Goal: Task Accomplishment & Management: Use online tool/utility

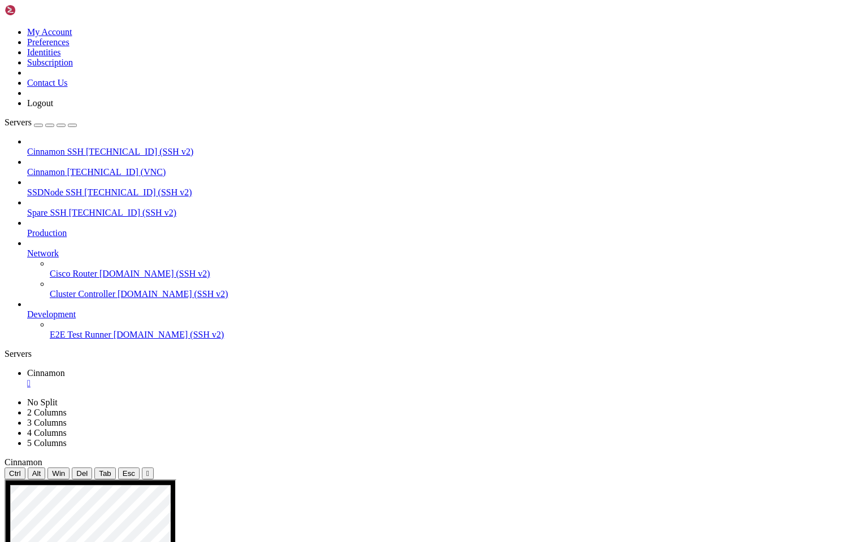
drag, startPoint x: 377, startPoint y: 841, endPoint x: 455, endPoint y: 838, distance: 77.5
drag, startPoint x: 393, startPoint y: 679, endPoint x: 467, endPoint y: 679, distance: 74.0
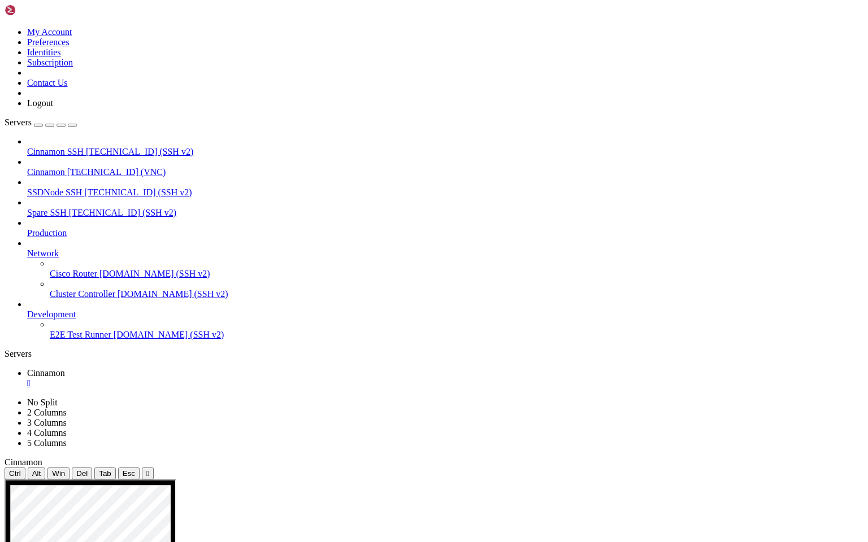
drag, startPoint x: 372, startPoint y: 852, endPoint x: 485, endPoint y: 862, distance: 113.4
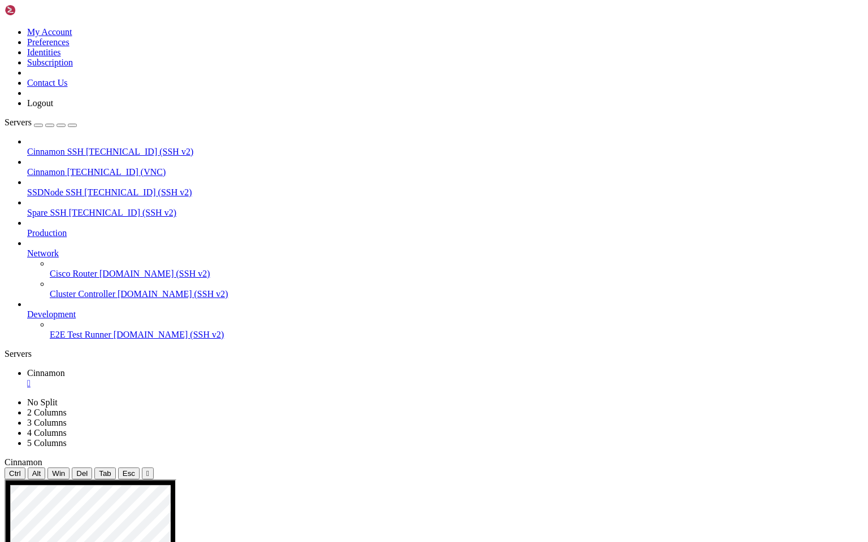
drag, startPoint x: 388, startPoint y: 750, endPoint x: 485, endPoint y: 751, distance: 97.2
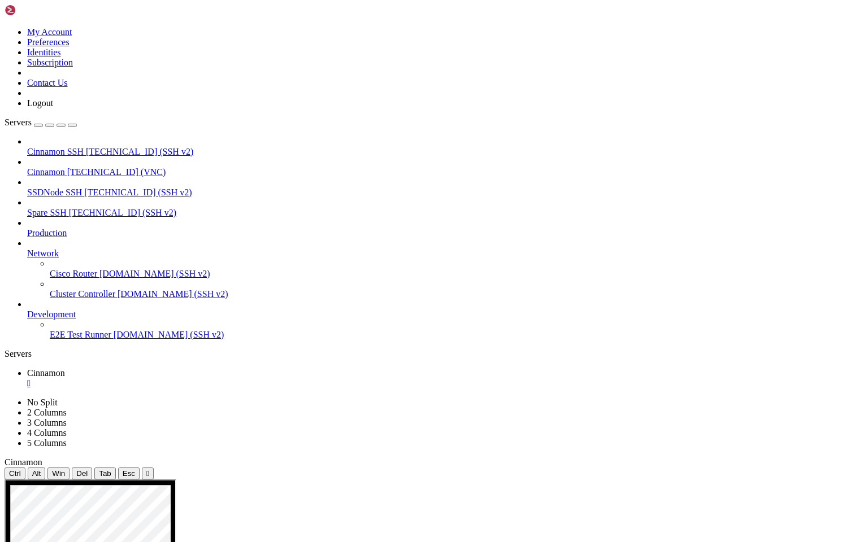
drag, startPoint x: 358, startPoint y: 725, endPoint x: 373, endPoint y: 864, distance: 139.8
drag, startPoint x: 375, startPoint y: 712, endPoint x: 399, endPoint y: 824, distance: 115.0
drag, startPoint x: 499, startPoint y: 863, endPoint x: 411, endPoint y: 821, distance: 98.1
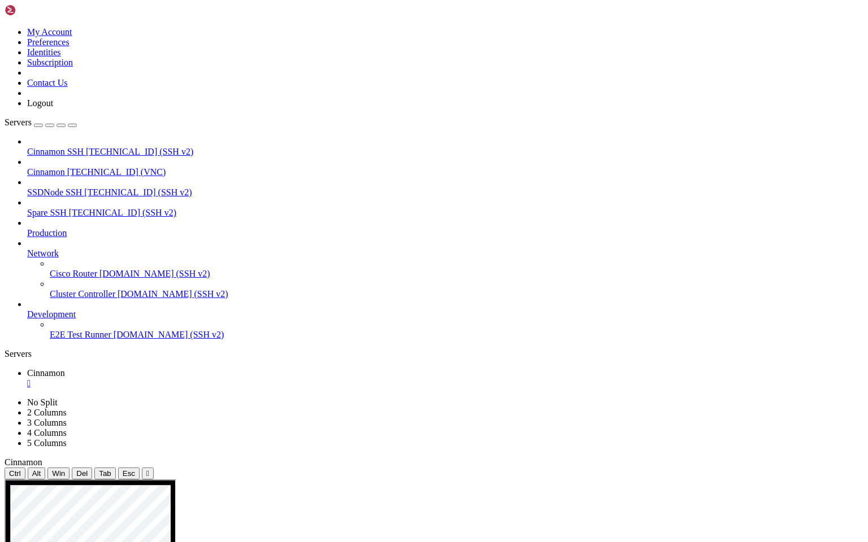
drag, startPoint x: 359, startPoint y: 814, endPoint x: 368, endPoint y: 820, distance: 10.5
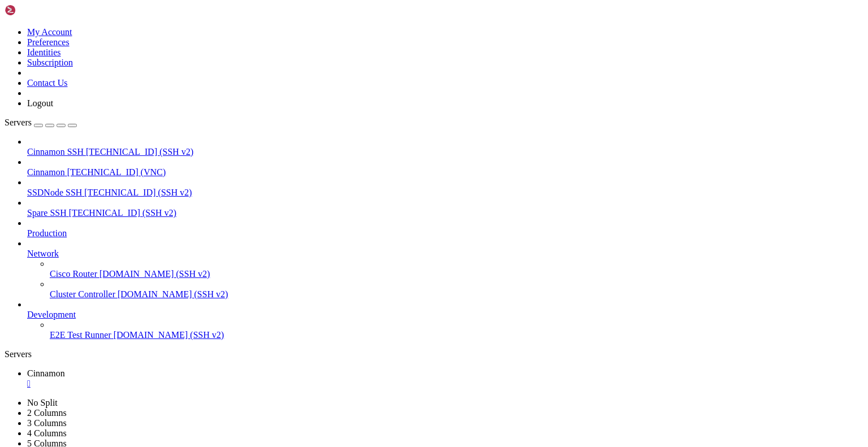
click at [207, 379] on div "" at bounding box center [445, 384] width 836 height 10
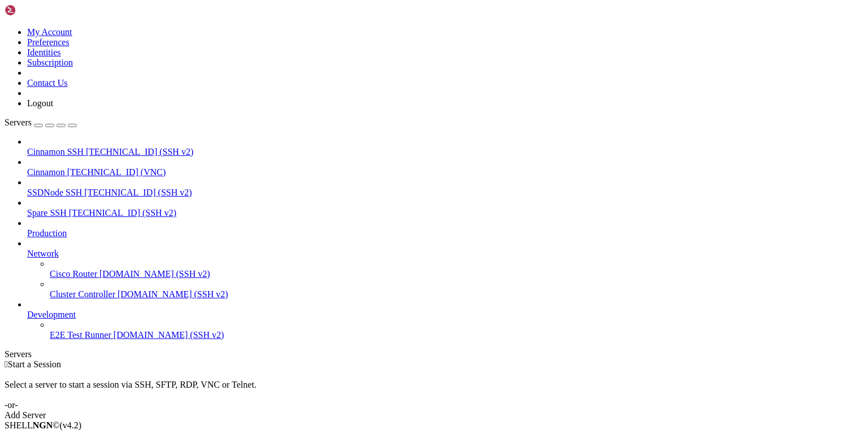
click at [65, 167] on span "Cinnamon" at bounding box center [46, 172] width 38 height 10
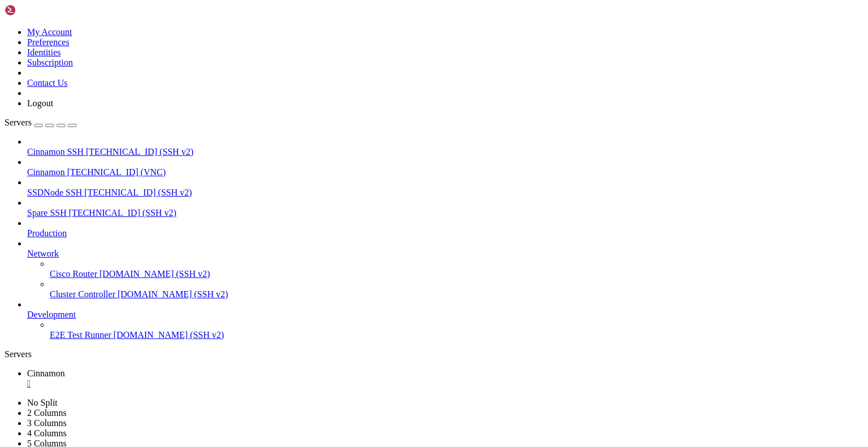
drag, startPoint x: 260, startPoint y: 36, endPoint x: 260, endPoint y: 77, distance: 41.2
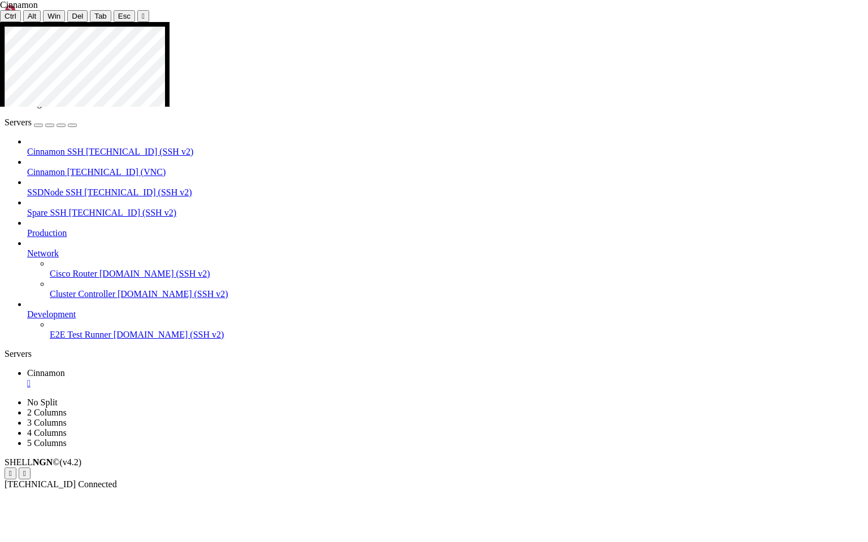
drag, startPoint x: 401, startPoint y: 441, endPoint x: 530, endPoint y: 443, distance: 128.8
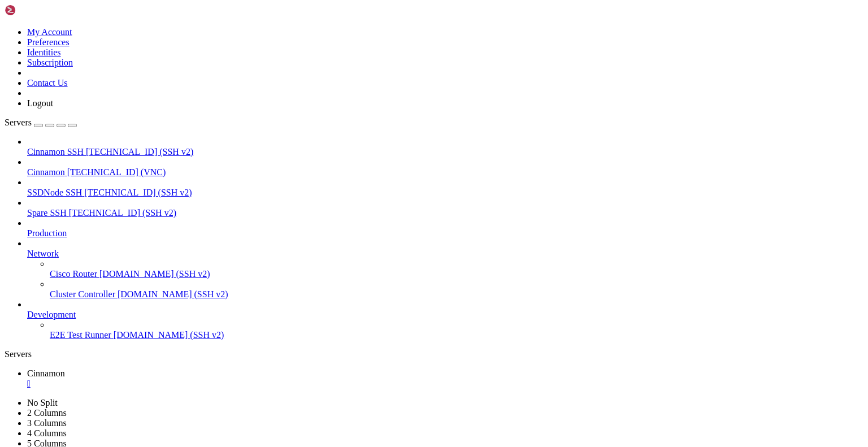
drag, startPoint x: 258, startPoint y: 40, endPoint x: 258, endPoint y: 83, distance: 42.9
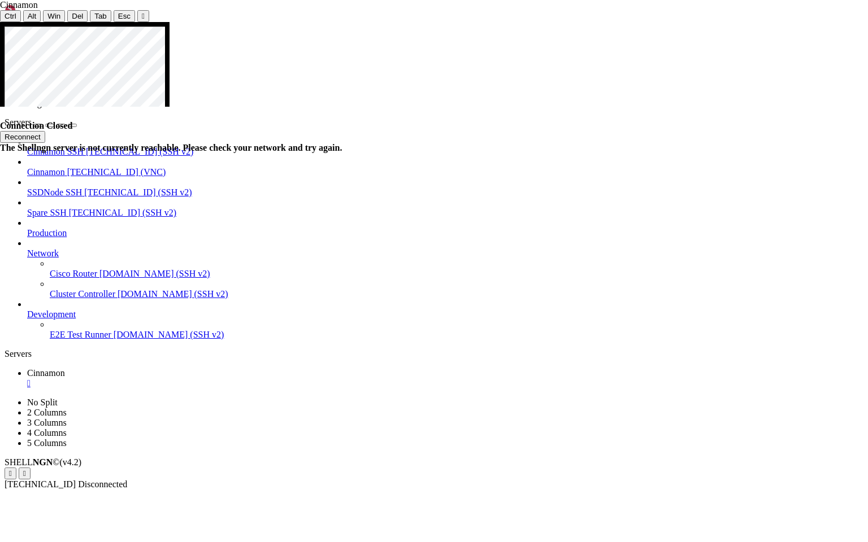
click at [45, 136] on button "Reconnect" at bounding box center [22, 137] width 45 height 12
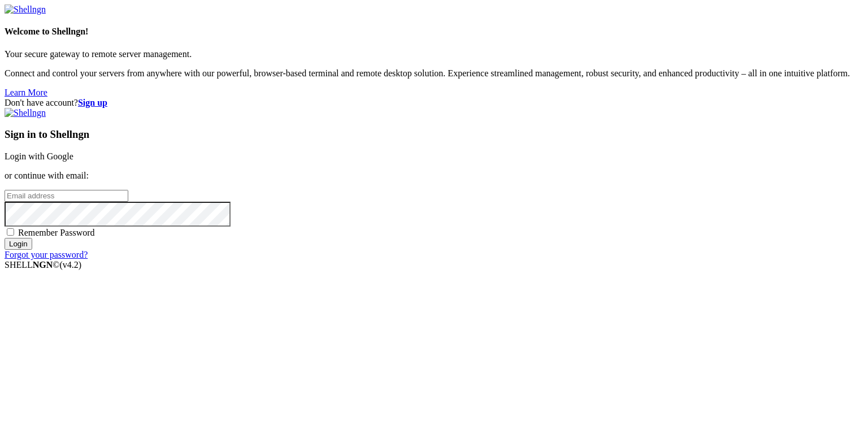
click at [128, 202] on input "email" at bounding box center [67, 196] width 124 height 12
click at [5, 200] on protonpass-control-82a3 at bounding box center [5, 195] width 0 height 10
type input "[EMAIL_ADDRESS][DOMAIN_NAME]"
click at [32, 250] on input "Login" at bounding box center [19, 244] width 28 height 12
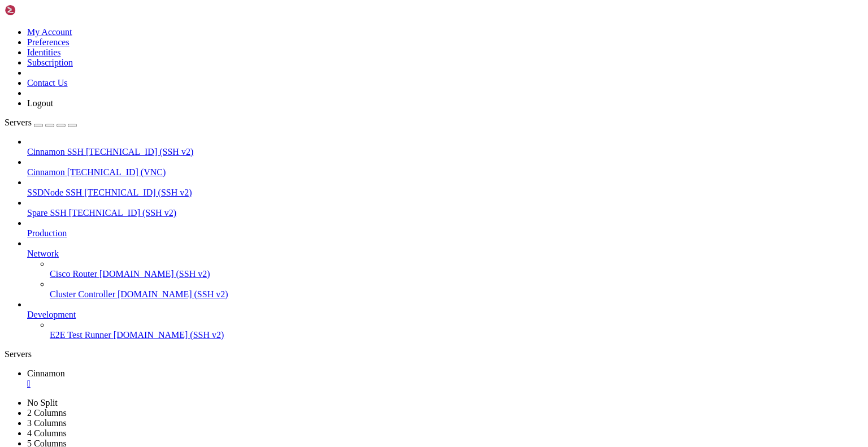
drag, startPoint x: 255, startPoint y: 40, endPoint x: 255, endPoint y: 83, distance: 42.9
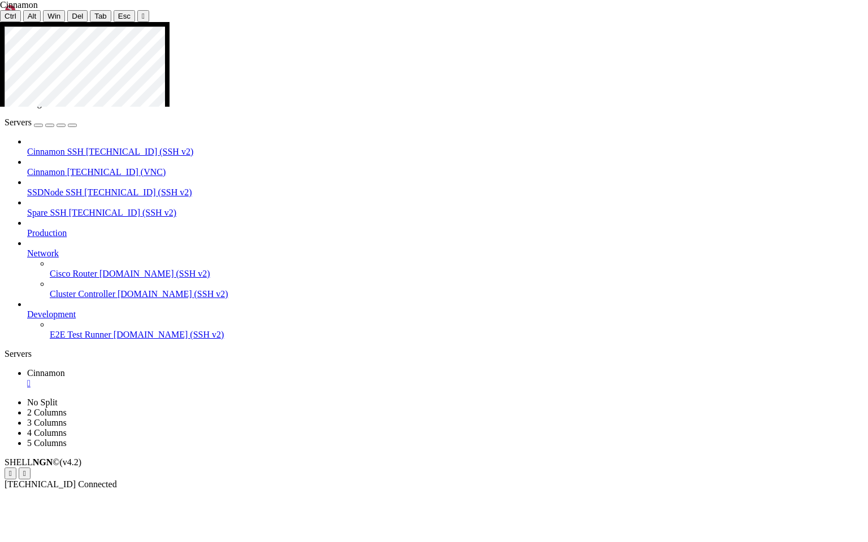
drag, startPoint x: 757, startPoint y: 61, endPoint x: 712, endPoint y: 61, distance: 44.6
